Goal: Task Accomplishment & Management: Manage account settings

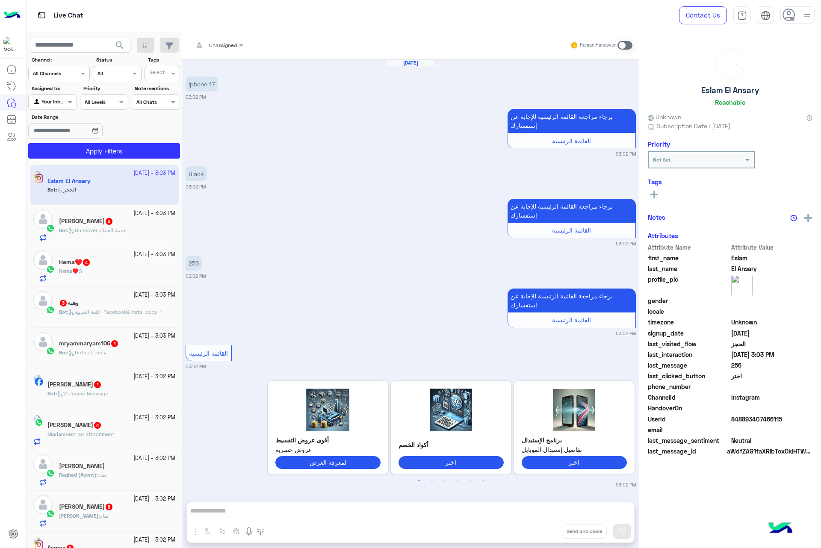
scroll to position [163, 0]
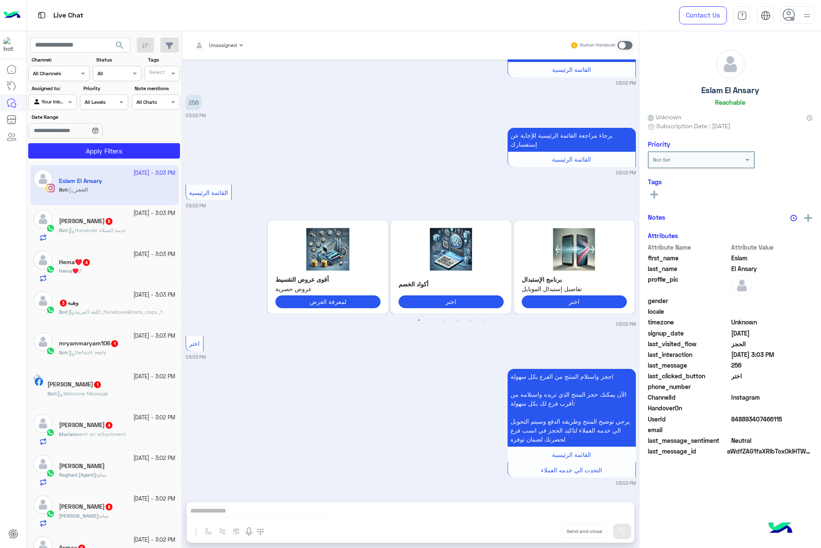
click at [805, 15] on img at bounding box center [807, 15] width 11 height 11
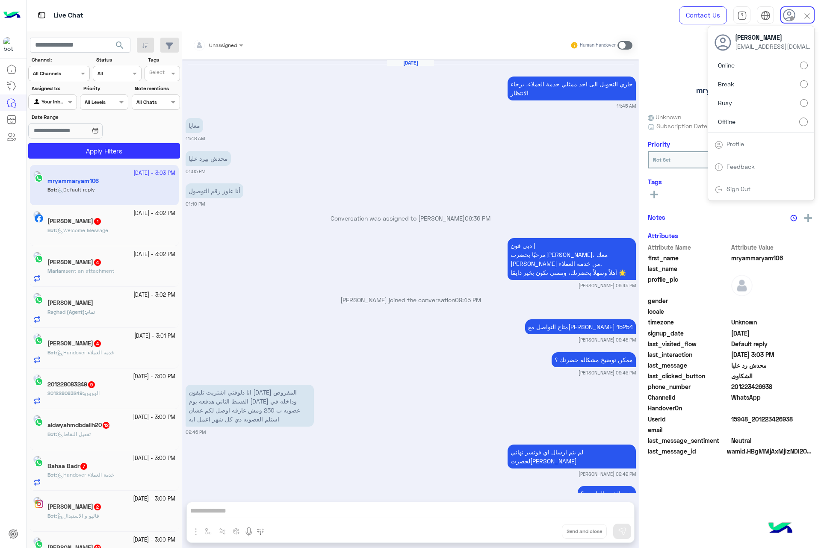
scroll to position [1091, 0]
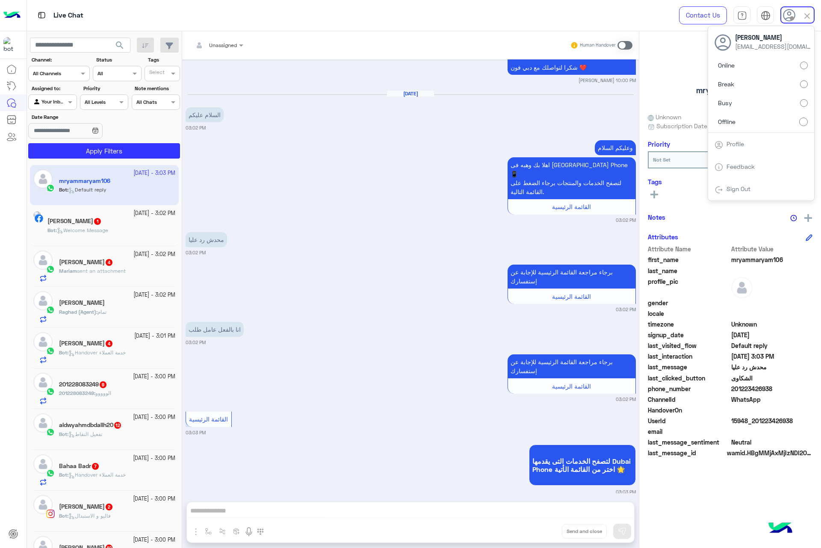
click at [780, 66] on label "Online" at bounding box center [761, 65] width 93 height 15
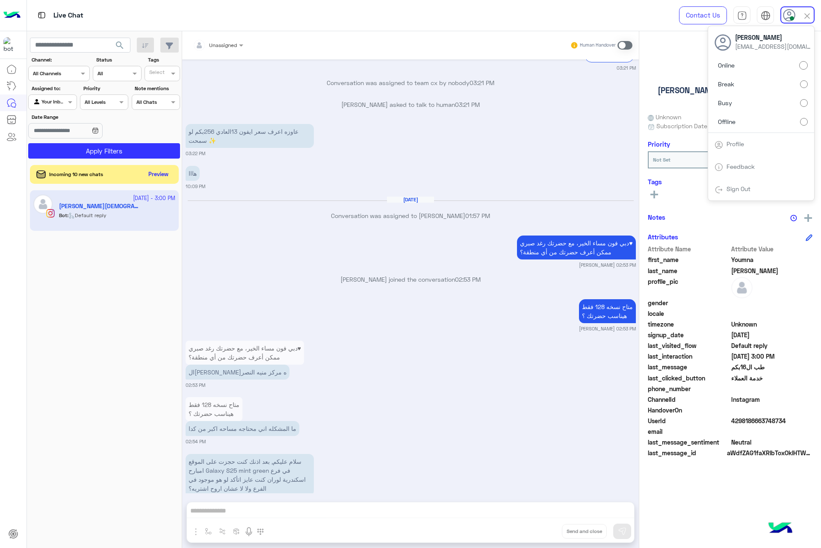
scroll to position [2982, 0]
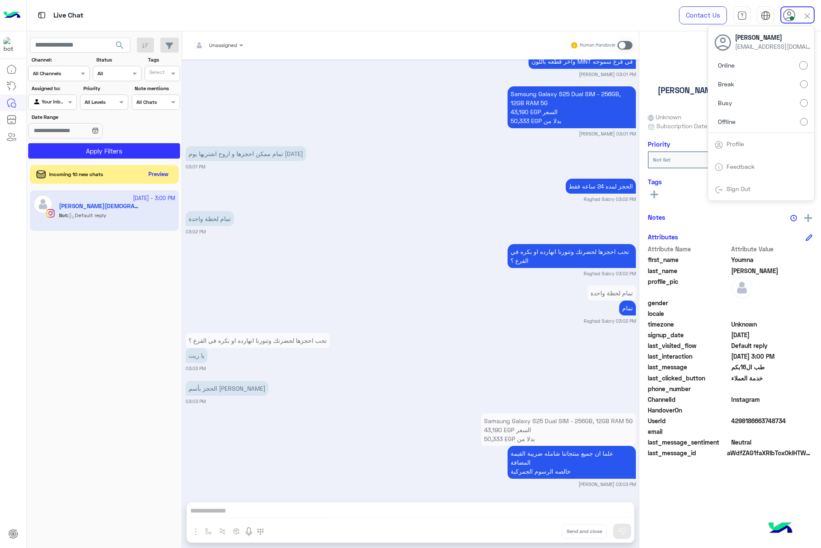
click at [738, 103] on label "Busy" at bounding box center [761, 102] width 93 height 15
